Goal: Task Accomplishment & Management: Manage account settings

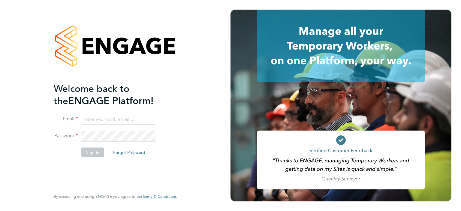
type input "queries@claremontconsulting.com"
click at [90, 150] on button "Sign In" at bounding box center [92, 152] width 23 height 10
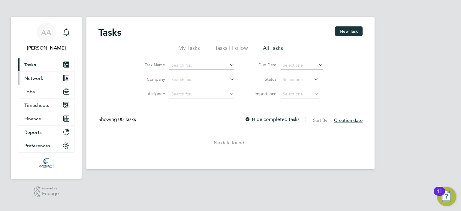
click at [28, 79] on span "Network" at bounding box center [33, 78] width 19 height 6
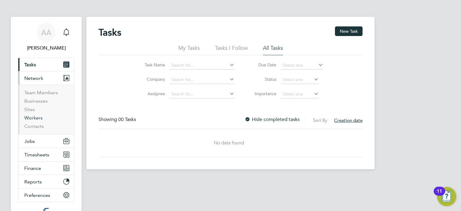
click at [29, 117] on link "Workers" at bounding box center [33, 118] width 18 height 6
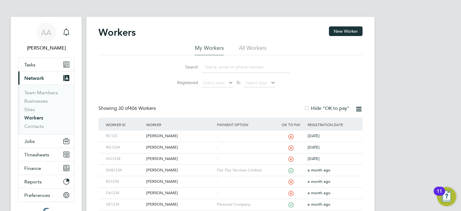
click at [221, 67] on input at bounding box center [246, 67] width 88 height 12
type input "p"
paste input "[PERSON_NAME]"
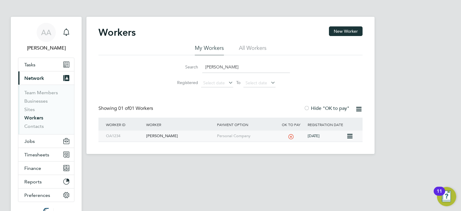
type input "[PERSON_NAME]"
click at [161, 134] on div "[PERSON_NAME]" at bounding box center [180, 135] width 70 height 11
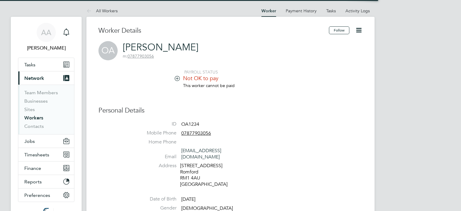
click at [176, 79] on icon at bounding box center [177, 78] width 4 height 4
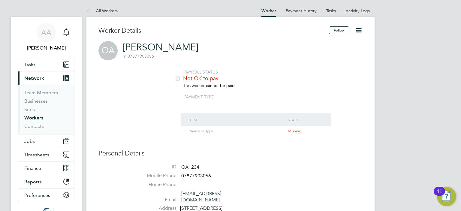
click at [348, 75] on li "Not OK to pay" at bounding box center [248, 79] width 228 height 8
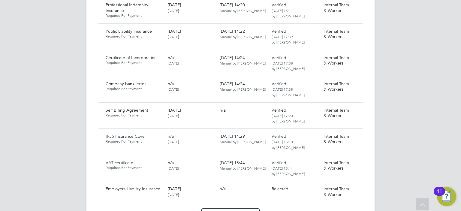
scroll to position [444, 0]
click at [355, 80] on icon at bounding box center [355, 83] width 6 height 7
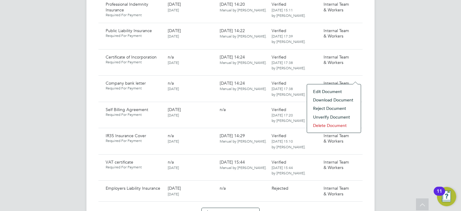
click at [340, 124] on li "Delete Document" at bounding box center [334, 125] width 48 height 8
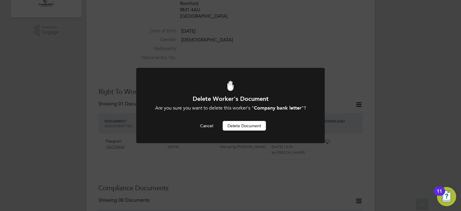
scroll to position [0, 0]
click at [245, 124] on button "Delete Document" at bounding box center [243, 126] width 43 height 10
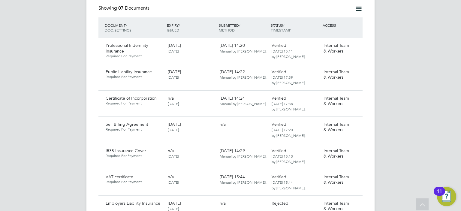
scroll to position [391, 0]
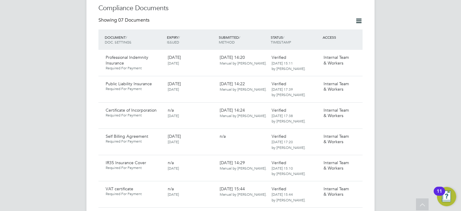
click at [358, 17] on icon at bounding box center [358, 20] width 7 height 7
click at [398, 58] on div "AA [PERSON_NAME] Notifications Applications: Tasks Current page: Network Team M…" at bounding box center [230, 54] width 461 height 890
click at [361, 17] on icon at bounding box center [358, 20] width 7 height 7
click at [344, 31] on li "Document Settings" at bounding box center [339, 29] width 44 height 8
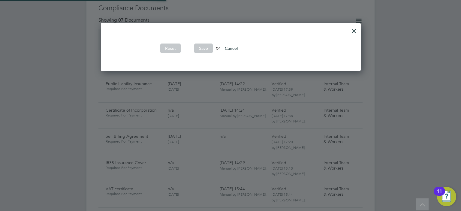
scroll to position [180, 259]
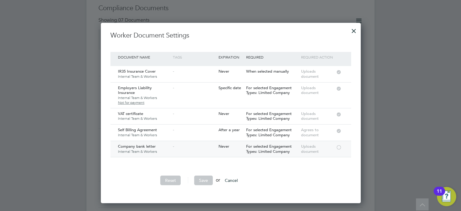
click at [338, 145] on div at bounding box center [338, 147] width 6 height 4
click at [200, 180] on button "Save" at bounding box center [203, 180] width 19 height 10
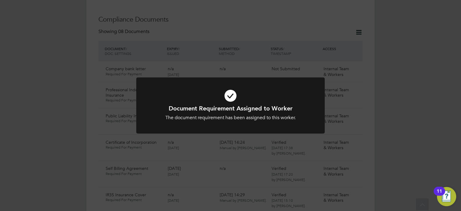
scroll to position [402, 0]
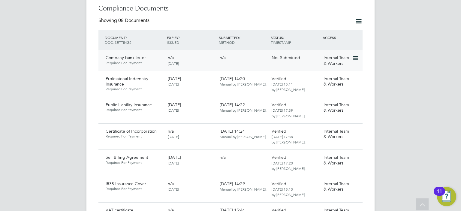
click at [355, 55] on icon at bounding box center [355, 58] width 6 height 7
click at [325, 73] on li "Submit Document" at bounding box center [336, 74] width 44 height 8
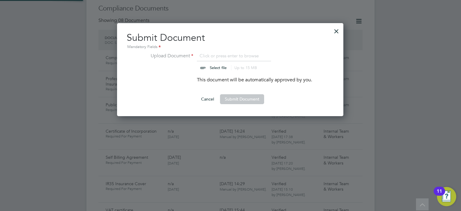
scroll to position [93, 227]
click at [202, 66] on input "file" at bounding box center [224, 61] width 94 height 18
type input "C:\fakepath\Monzo_bank_statement_2025-08-30-2025-08-30_583.pdf"
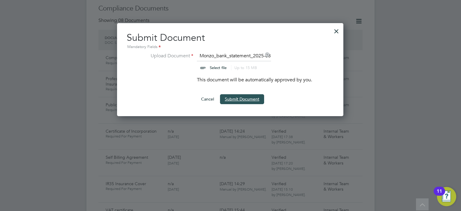
click at [231, 98] on button "Submit Document" at bounding box center [242, 99] width 44 height 10
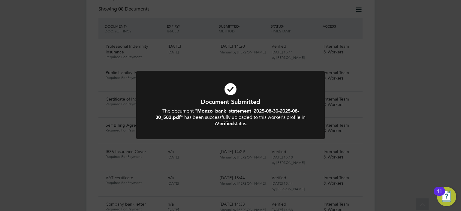
scroll to position [391, 0]
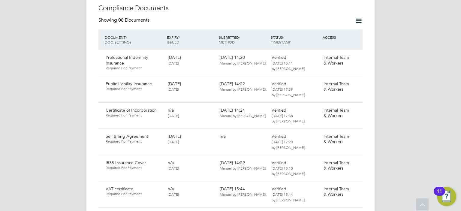
click at [421, 117] on div "AA [PERSON_NAME] Notifications Applications: Tasks Current page: Network Team M…" at bounding box center [230, 67] width 461 height 917
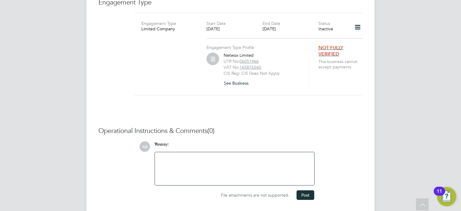
scroll to position [698, 0]
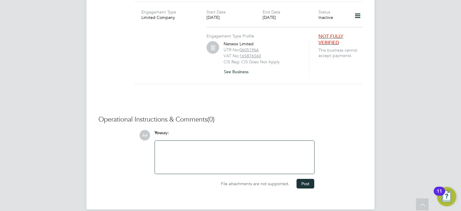
click at [330, 33] on span "NOT FULLY VERIFIED" at bounding box center [330, 39] width 25 height 12
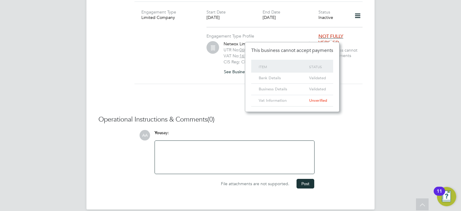
scroll to position [70, 94]
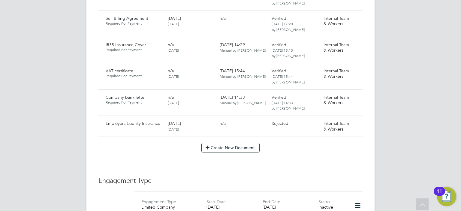
scroll to position [506, 0]
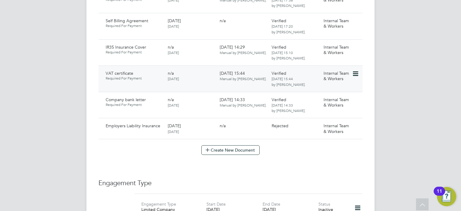
click at [356, 70] on icon at bounding box center [355, 73] width 6 height 7
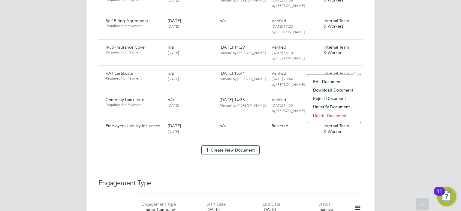
click at [329, 88] on li "Download Document" at bounding box center [334, 90] width 48 height 8
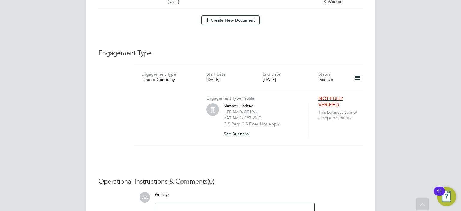
scroll to position [638, 0]
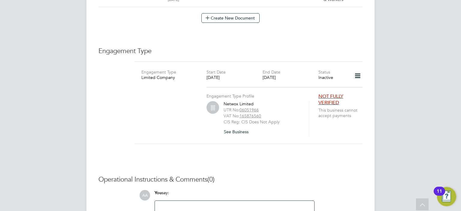
click at [324, 94] on span "NOT FULLY VERIFIED" at bounding box center [330, 99] width 25 height 12
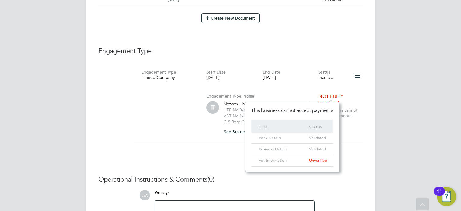
click at [331, 93] on span "NOT FULLY VERIFIED" at bounding box center [330, 99] width 25 height 12
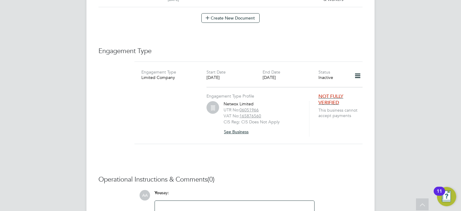
click at [240, 127] on button "See Business" at bounding box center [238, 132] width 30 height 10
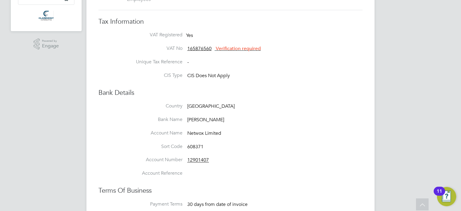
scroll to position [144, 0]
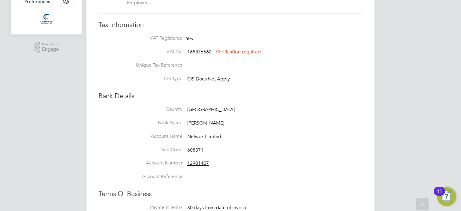
click at [243, 50] on span "Verification required" at bounding box center [238, 52] width 45 height 6
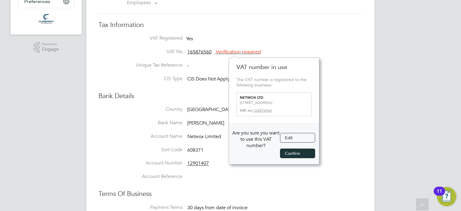
scroll to position [6, 46]
click at [288, 154] on button "Confirm" at bounding box center [297, 153] width 35 height 10
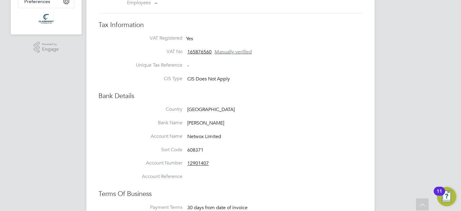
click at [327, 106] on li "Country [GEOGRAPHIC_DATA]" at bounding box center [242, 112] width 240 height 13
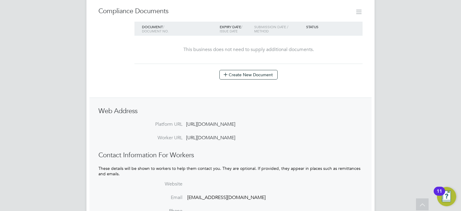
scroll to position [396, 0]
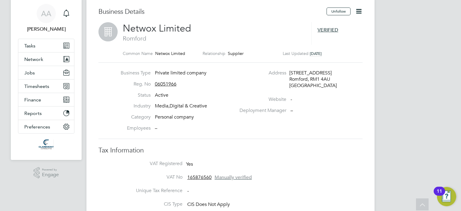
scroll to position [0, 0]
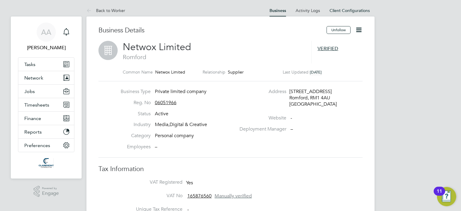
click at [359, 30] on icon at bounding box center [358, 29] width 7 height 7
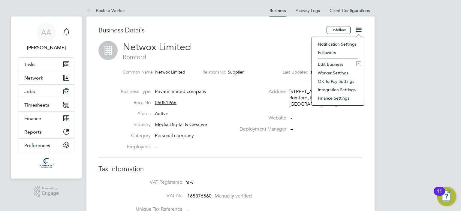
click at [335, 62] on li "Edit Business e" at bounding box center [337, 64] width 46 height 8
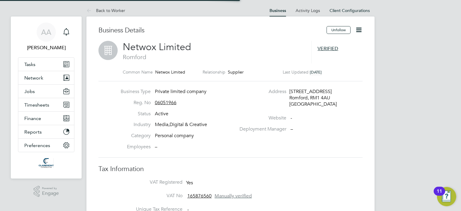
type input "[GEOGRAPHIC_DATA]"
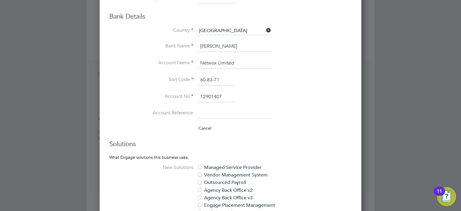
scroll to position [408, 0]
drag, startPoint x: 226, startPoint y: 46, endPoint x: 190, endPoint y: 46, distance: 35.7
click at [190, 46] on li "Bank Name [PERSON_NAME]" at bounding box center [242, 48] width 218 height 17
type input "[PERSON_NAME]"
click at [223, 77] on input "60-83-71" at bounding box center [216, 78] width 37 height 11
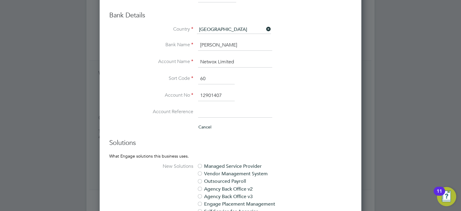
type input "6"
type input "04-00-06"
drag, startPoint x: 222, startPoint y: 93, endPoint x: 198, endPoint y: 91, distance: 24.4
click at [198, 91] on li "Account No 12901407" at bounding box center [242, 98] width 218 height 17
type input "2"
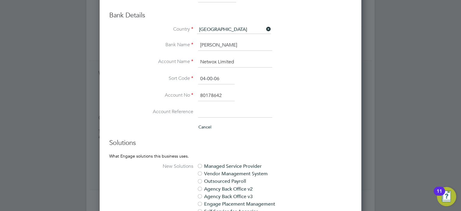
type input "80178642"
click at [272, 136] on div "Name Netwox Limited Common Name Netwox Limited Registered Address [STREET_ADDRE…" at bounding box center [230, 79] width 242 height 697
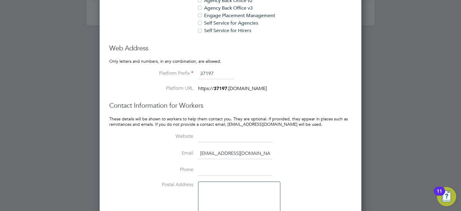
scroll to position [636, 0]
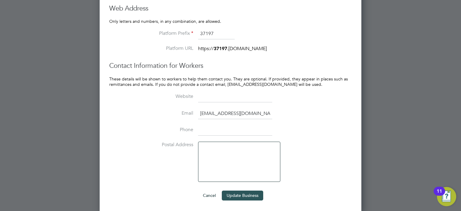
click at [246, 193] on button "Update Business" at bounding box center [242, 195] width 41 height 10
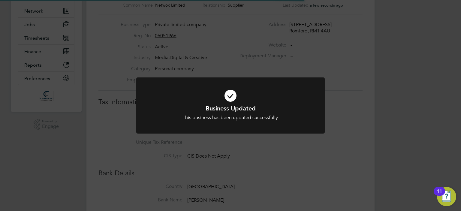
scroll to position [0, 0]
